Goal: Information Seeking & Learning: Find specific fact

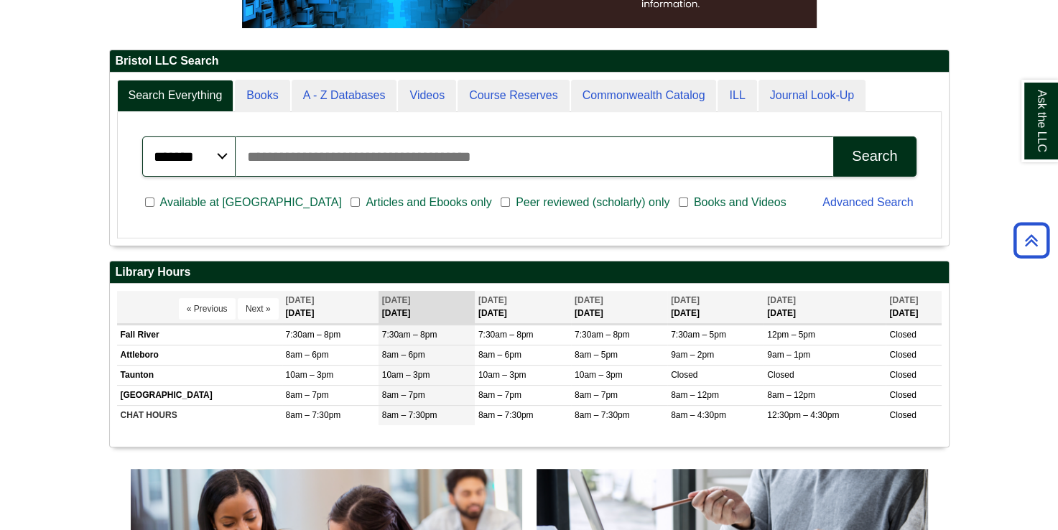
scroll to position [172, 839]
click at [308, 148] on input "Search articles, books, journals & more" at bounding box center [535, 157] width 599 height 40
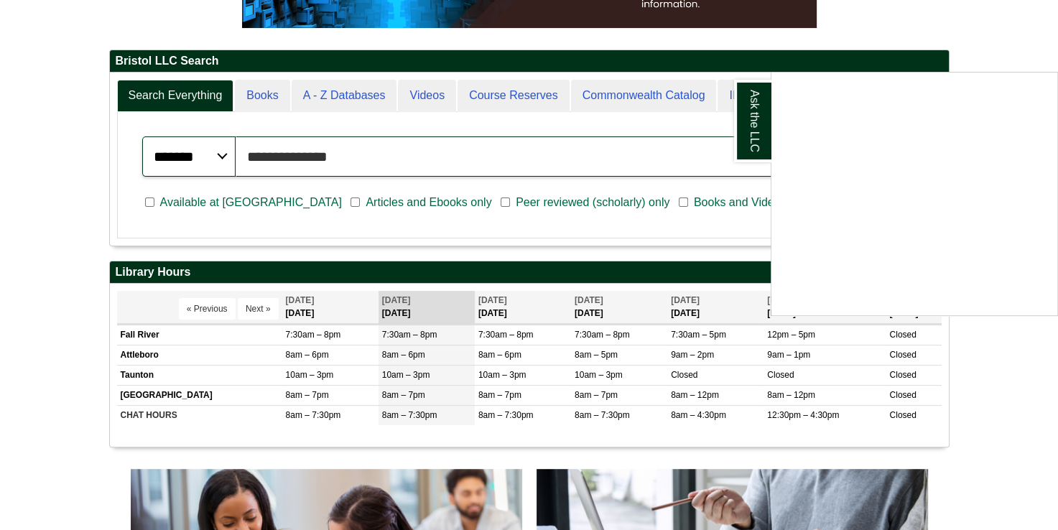
type input "**********"
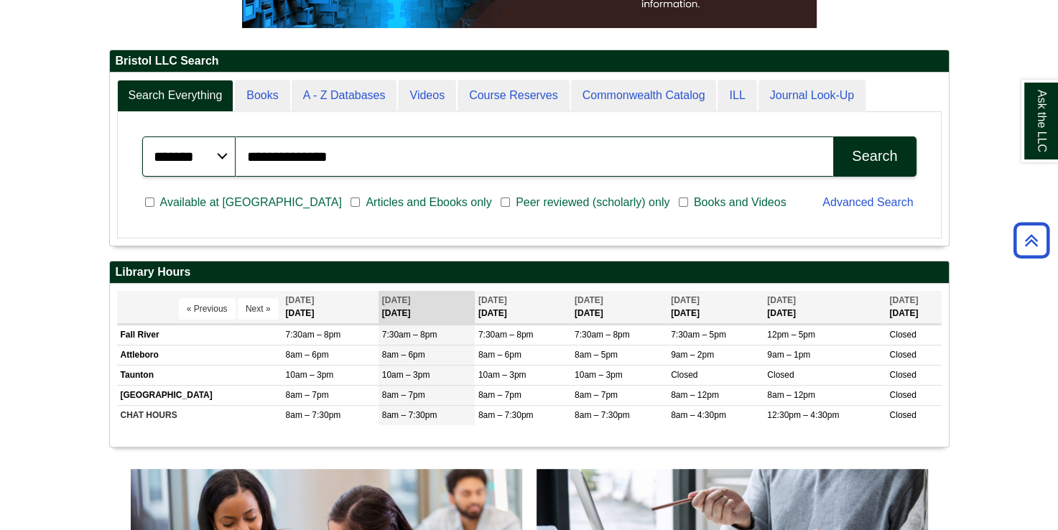
click at [885, 148] on div "Search" at bounding box center [874, 156] width 45 height 17
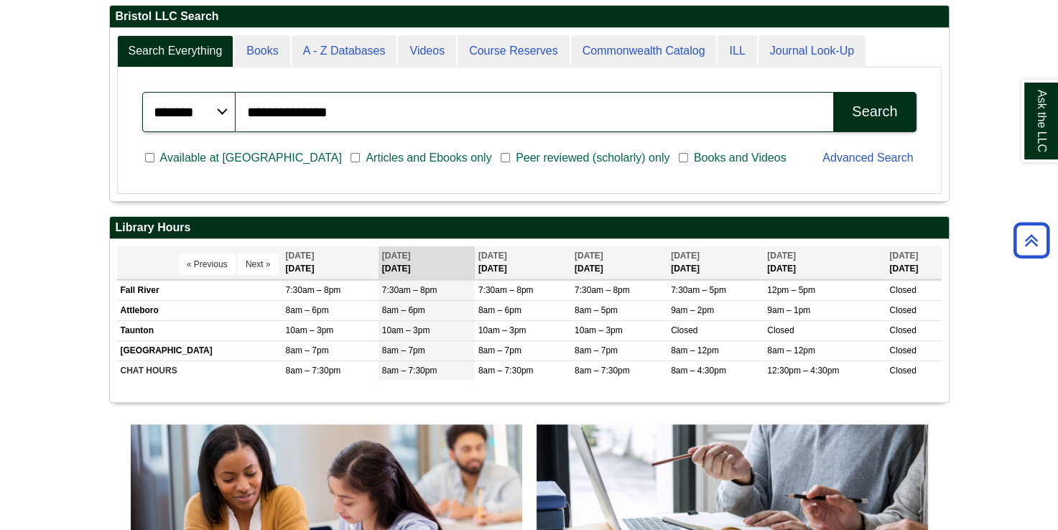
scroll to position [365, 0]
click at [360, 159] on span "Articles and Ebooks only" at bounding box center [428, 157] width 137 height 17
click at [165, 153] on span "Available at [GEOGRAPHIC_DATA]" at bounding box center [250, 157] width 193 height 17
click at [859, 106] on div "Search" at bounding box center [874, 111] width 45 height 17
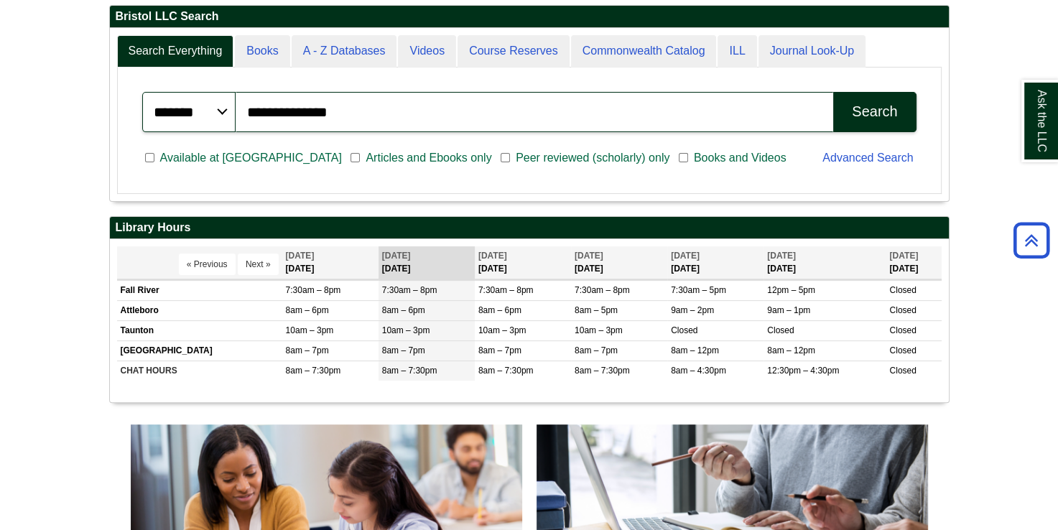
click at [879, 127] on button "Search" at bounding box center [875, 112] width 83 height 40
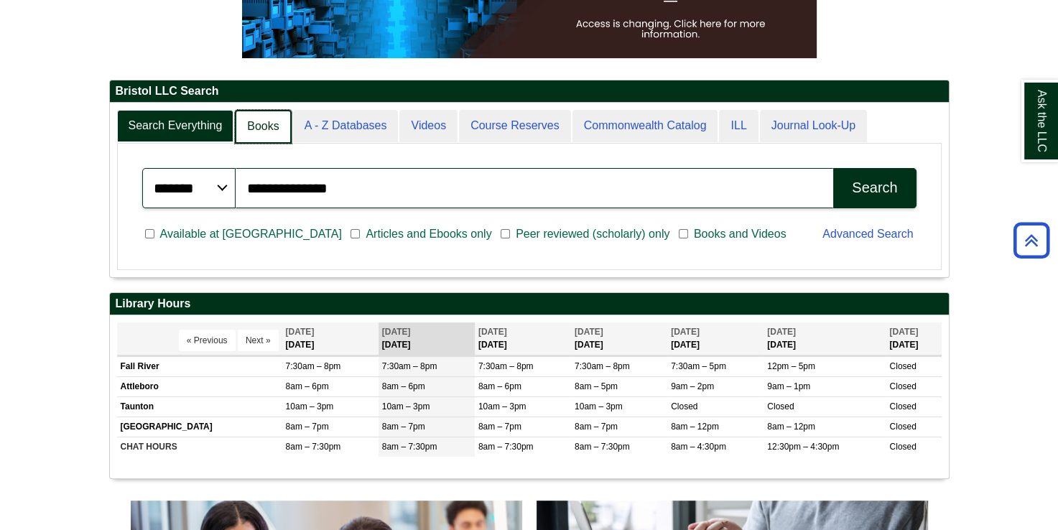
scroll to position [7, 6]
click at [257, 128] on link "Books" at bounding box center [263, 127] width 56 height 34
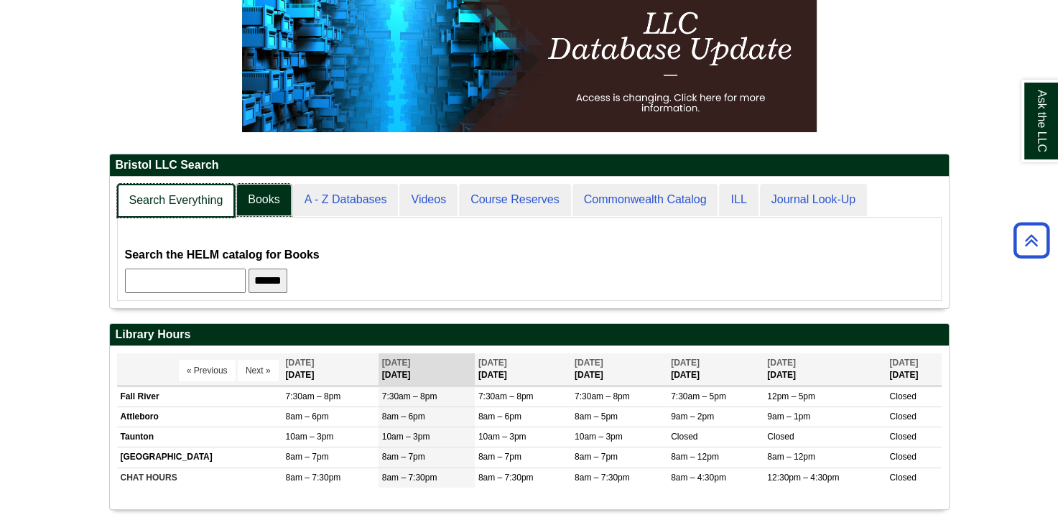
scroll to position [129, 839]
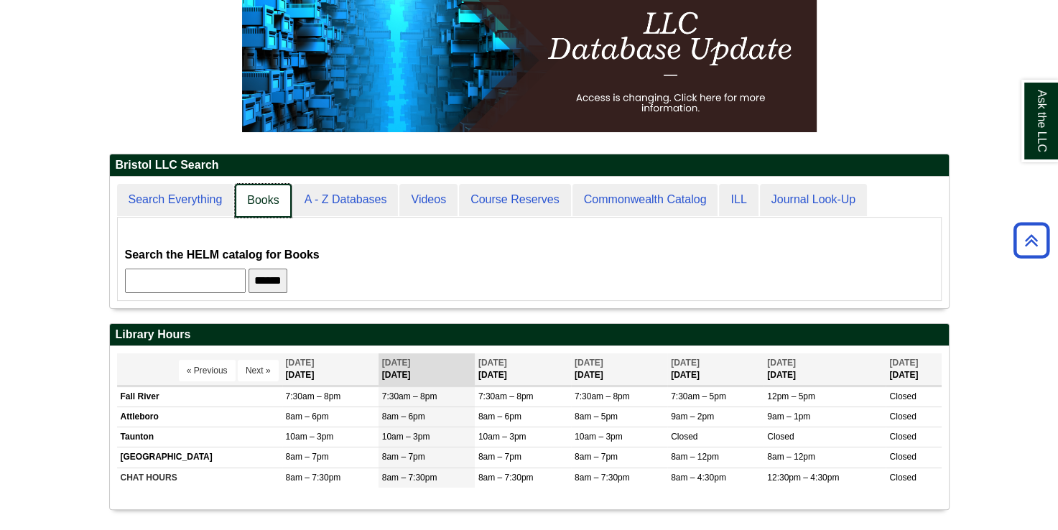
click at [285, 189] on link "Books" at bounding box center [263, 201] width 56 height 34
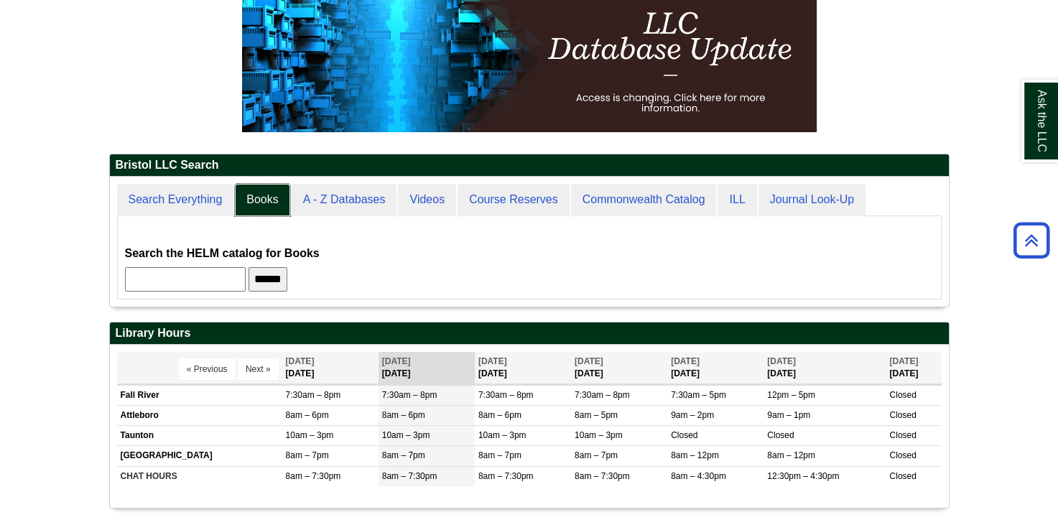
scroll to position [6, 6]
click at [203, 280] on input "text" at bounding box center [185, 279] width 121 height 24
